Goal: Use online tool/utility: Utilize a website feature to perform a specific function

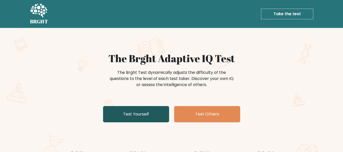
click at [157, 113] on link "Test Yourself" at bounding box center [136, 114] width 66 height 16
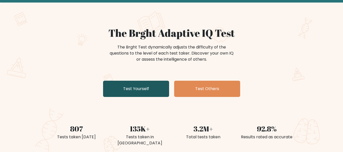
click at [159, 88] on link "Test Yourself" at bounding box center [136, 89] width 66 height 16
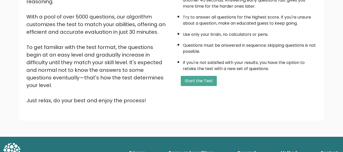
scroll to position [81, 0]
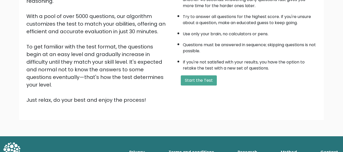
click at [190, 87] on div "A few things before you start: The test has 40 questions and needs to be finish…" at bounding box center [246, 38] width 148 height 132
click at [192, 76] on button "Start the Test" at bounding box center [199, 80] width 36 height 10
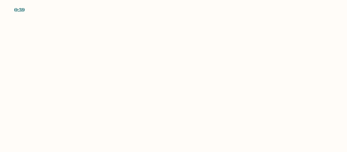
click at [140, 48] on body "0:39" at bounding box center [173, 76] width 347 height 152
click at [137, 72] on body "0:39" at bounding box center [173, 76] width 347 height 152
drag, startPoint x: 137, startPoint y: 86, endPoint x: 86, endPoint y: 71, distance: 52.4
click at [137, 86] on body "0:39" at bounding box center [173, 76] width 347 height 152
click at [40, 69] on body "0:38" at bounding box center [173, 76] width 347 height 152
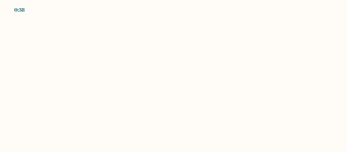
click at [20, 9] on div "0:38" at bounding box center [19, 10] width 10 height 8
click at [20, 9] on div "0:37" at bounding box center [19, 10] width 10 height 8
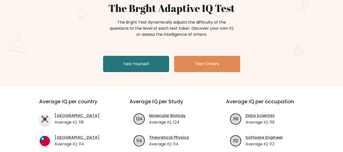
scroll to position [51, 0]
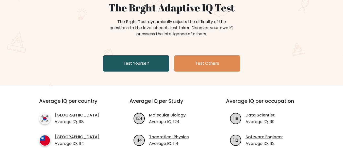
click at [152, 63] on link "Test Yourself" at bounding box center [136, 63] width 66 height 16
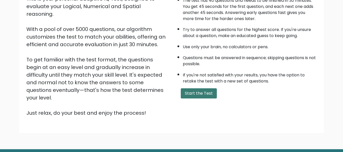
scroll to position [81, 0]
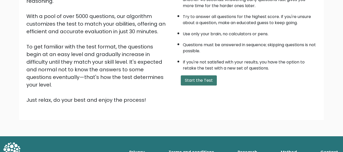
click at [206, 84] on button "Start the Test" at bounding box center [199, 80] width 36 height 10
click at [203, 79] on button "Start the Test" at bounding box center [199, 80] width 36 height 10
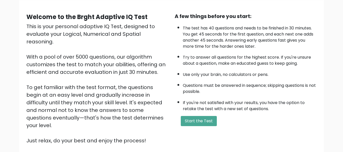
scroll to position [0, 0]
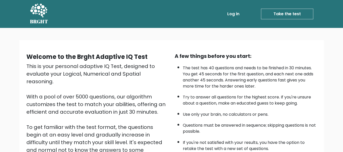
click at [281, 14] on link "Take the test" at bounding box center [287, 14] width 52 height 11
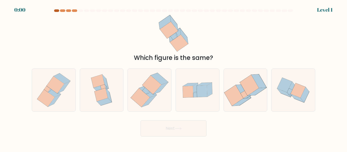
click at [55, 11] on div at bounding box center [56, 10] width 5 height 3
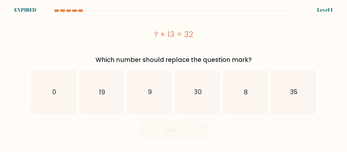
click at [55, 11] on div at bounding box center [56, 10] width 5 height 3
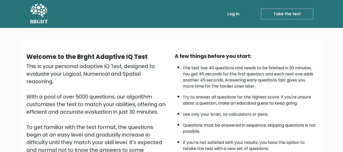
click at [272, 16] on link "Take the test" at bounding box center [287, 14] width 52 height 11
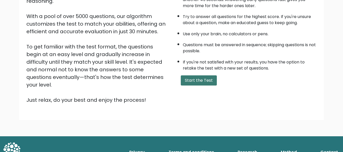
click at [215, 80] on button "Start the Test" at bounding box center [199, 80] width 36 height 10
